Goal: Task Accomplishment & Management: Manage account settings

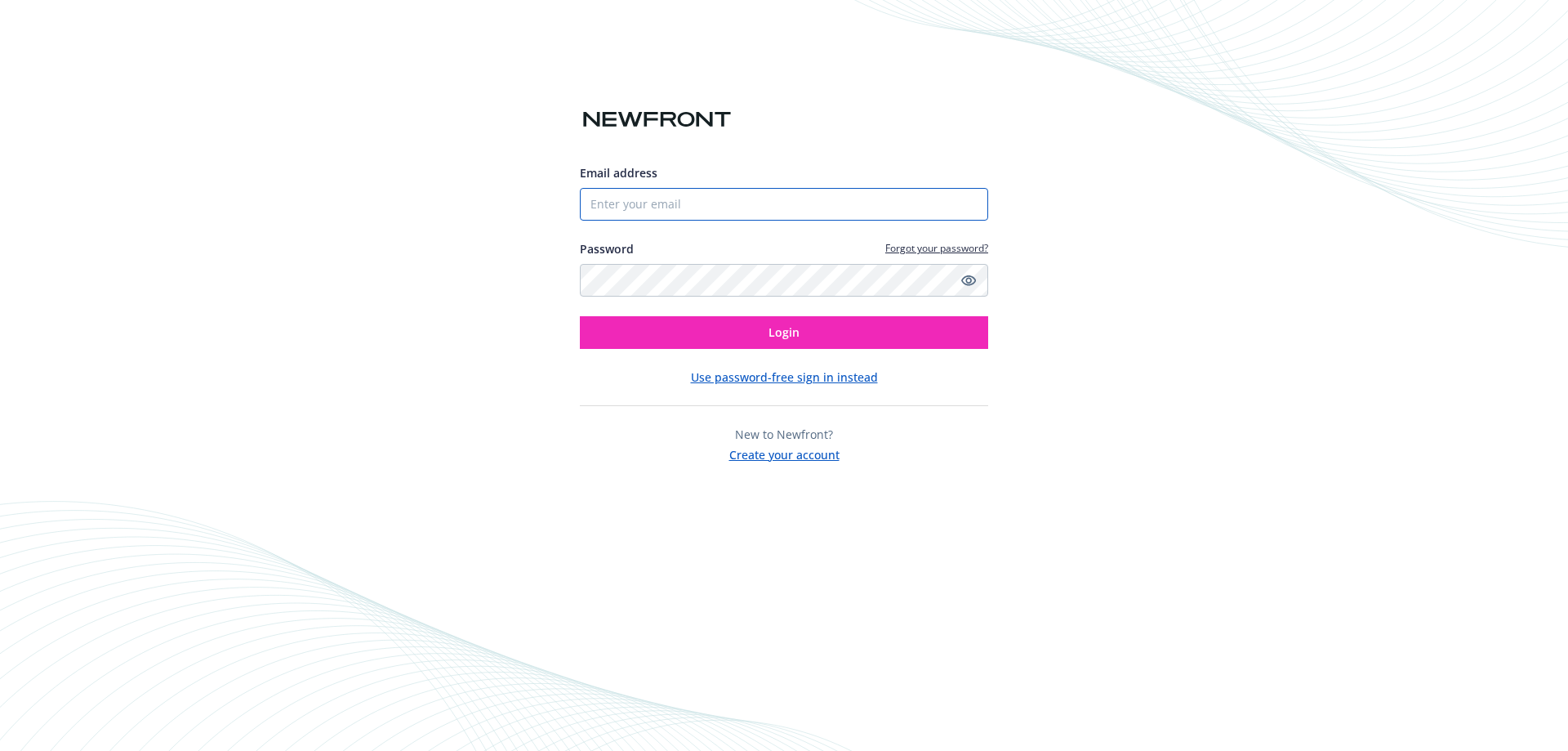
click at [627, 198] on input "Email address" at bounding box center [784, 204] width 408 height 33
type input "[EMAIL_ADDRESS][PERSON_NAME][DOMAIN_NAME]"
click at [580, 316] on button "Login" at bounding box center [784, 333] width 408 height 33
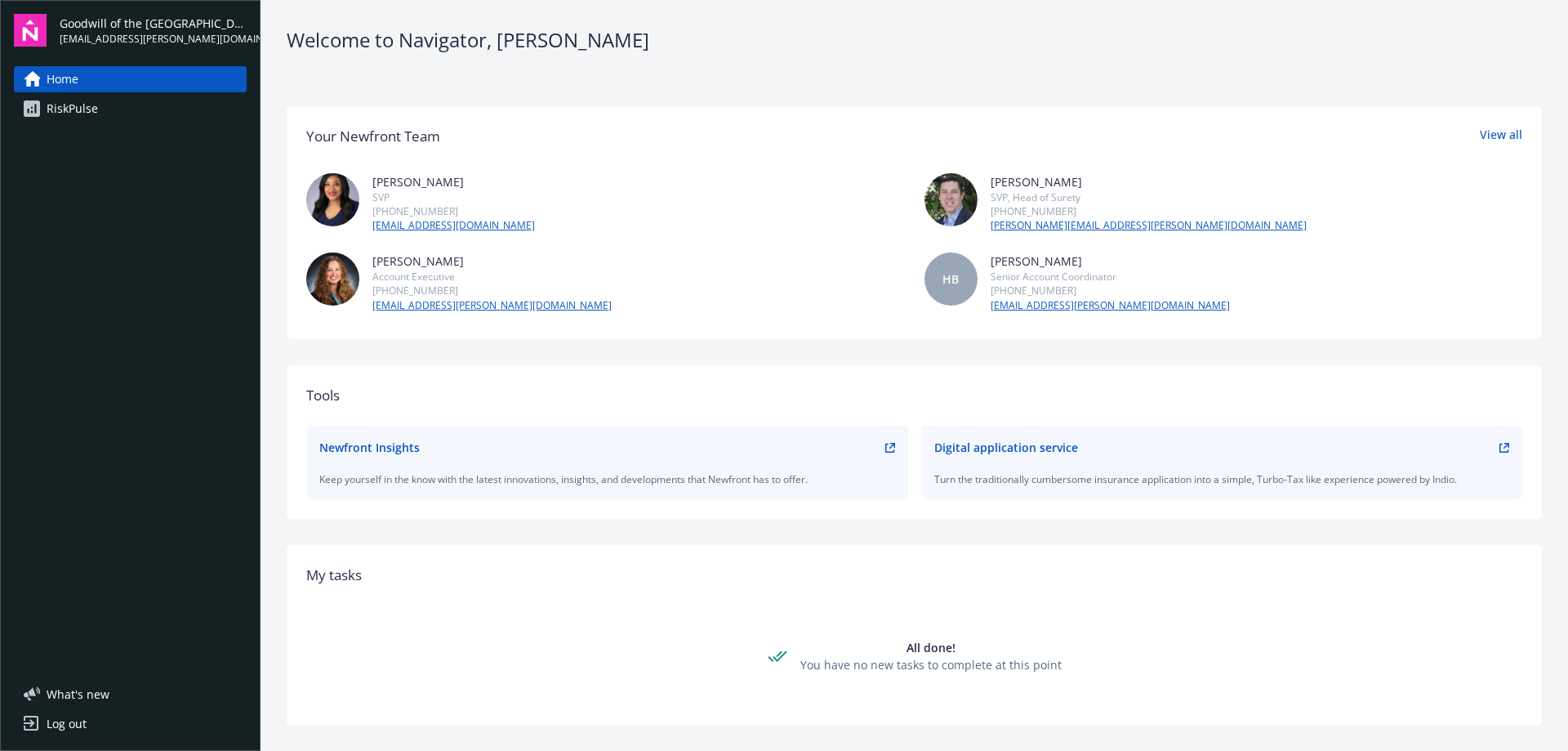
click at [1500, 449] on icon at bounding box center [1504, 447] width 9 height 9
